Goal: Task Accomplishment & Management: Manage account settings

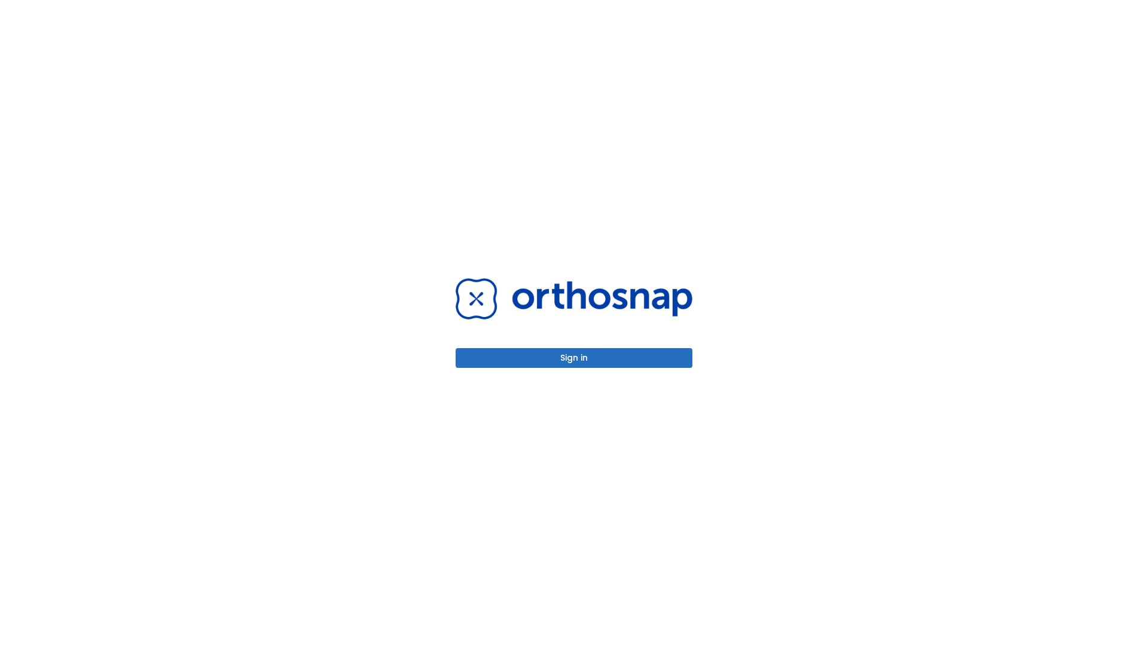
click at [574, 357] on button "Sign in" at bounding box center [573, 358] width 237 height 20
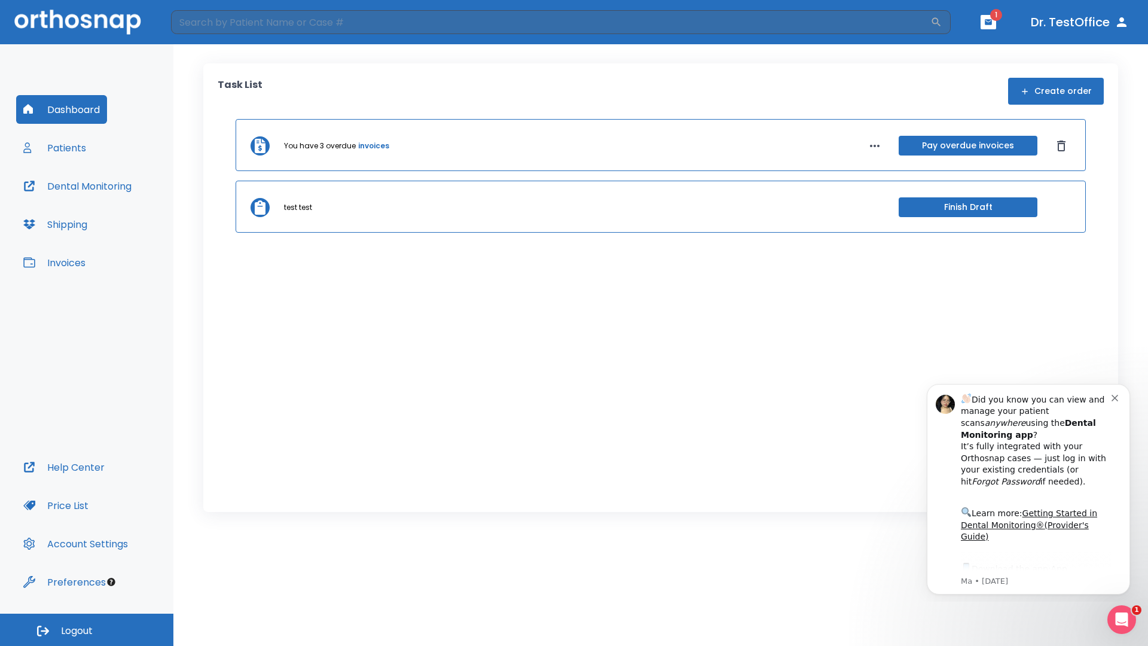
click at [87, 629] on span "Logout" at bounding box center [77, 630] width 32 height 13
